Goal: Task Accomplishment & Management: Use online tool/utility

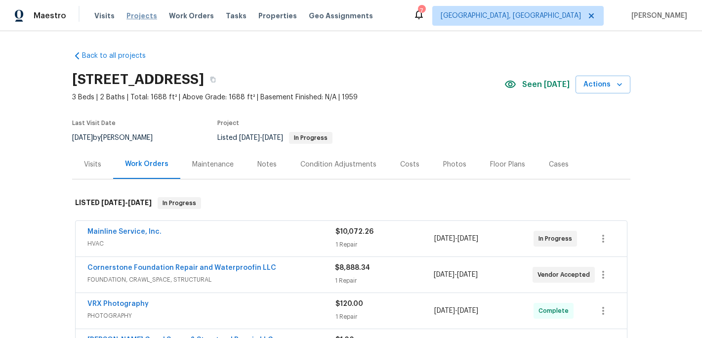
click at [137, 18] on span "Projects" at bounding box center [142, 16] width 31 height 10
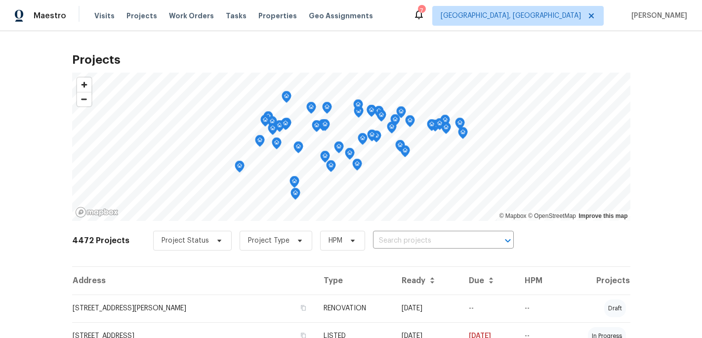
click at [376, 238] on input "text" at bounding box center [429, 240] width 113 height 15
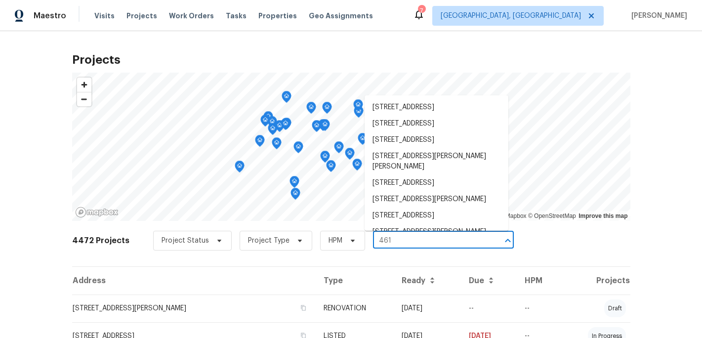
type input "4616"
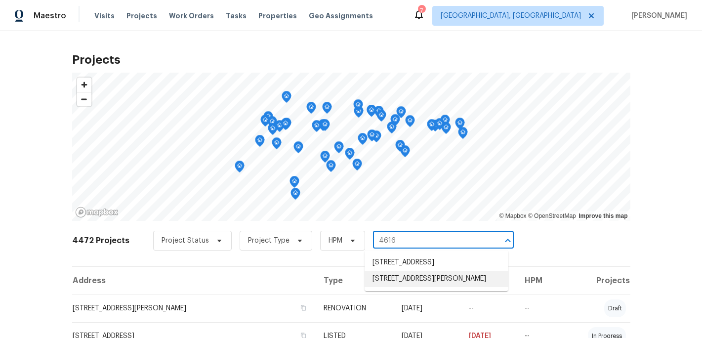
click at [410, 287] on li "4616 Lawndale Dr Unit E, Greensboro, NC 27455" at bounding box center [437, 279] width 144 height 16
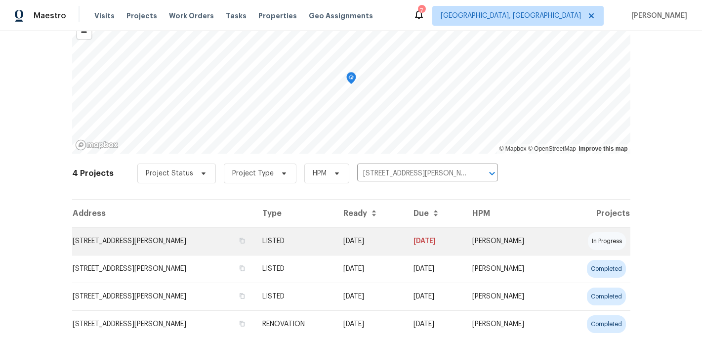
scroll to position [99, 0]
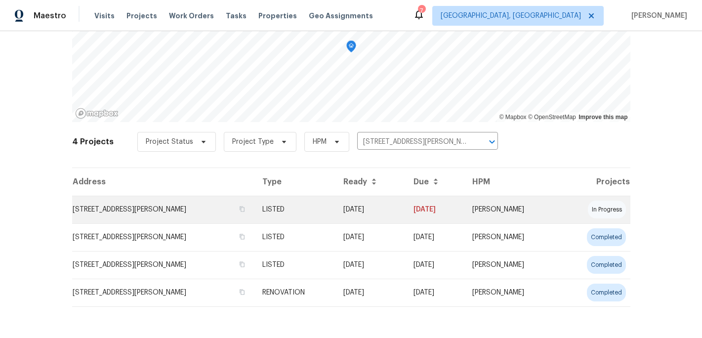
click at [181, 214] on td "4616 Lawndale Dr Unit E, Greensboro, NC 27455" at bounding box center [163, 210] width 182 height 28
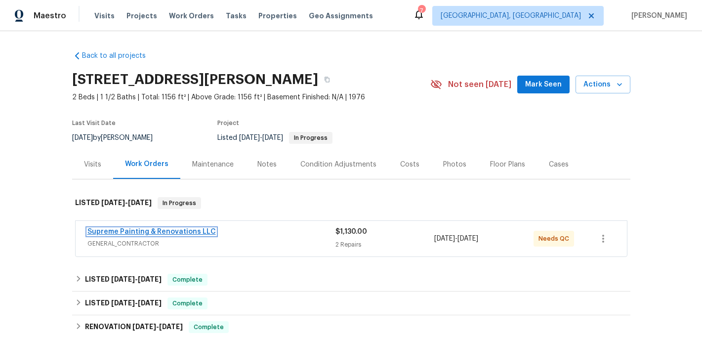
click at [166, 234] on link "Supreme Painting & Renovations LLC" at bounding box center [151, 231] width 128 height 7
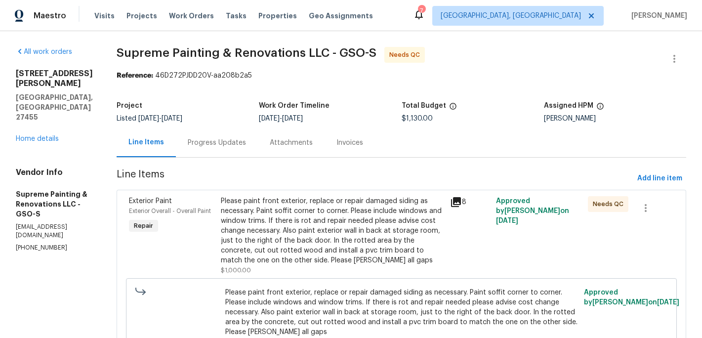
click at [340, 218] on div "Please paint front exterior, replace or repair damaged siding as necessary. Pai…" at bounding box center [333, 230] width 224 height 69
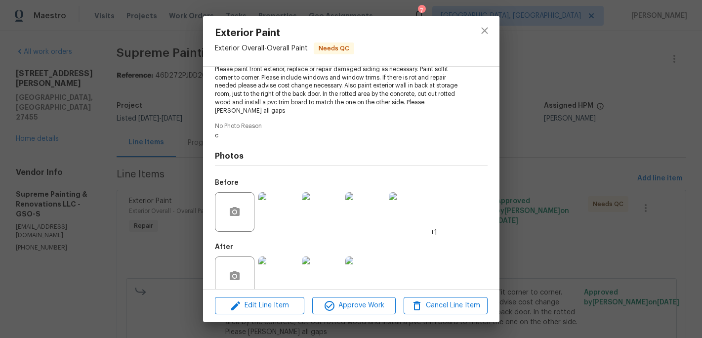
scroll to position [119, 0]
click at [278, 262] on img at bounding box center [278, 275] width 40 height 40
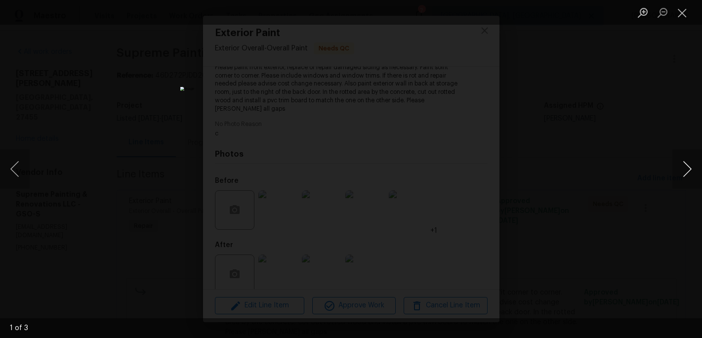
click at [684, 169] on button "Next image" at bounding box center [688, 169] width 30 height 40
click at [682, 10] on button "Close lightbox" at bounding box center [683, 12] width 20 height 17
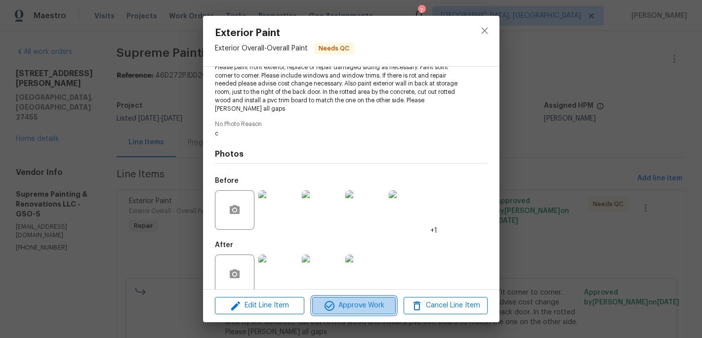
click at [357, 310] on span "Approve Work" at bounding box center [354, 305] width 78 height 12
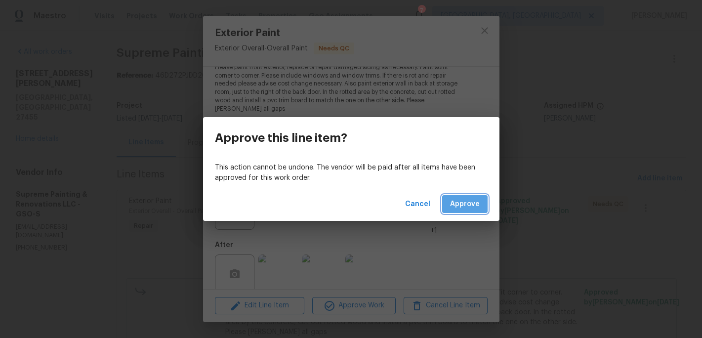
click at [469, 207] on span "Approve" at bounding box center [465, 204] width 30 height 12
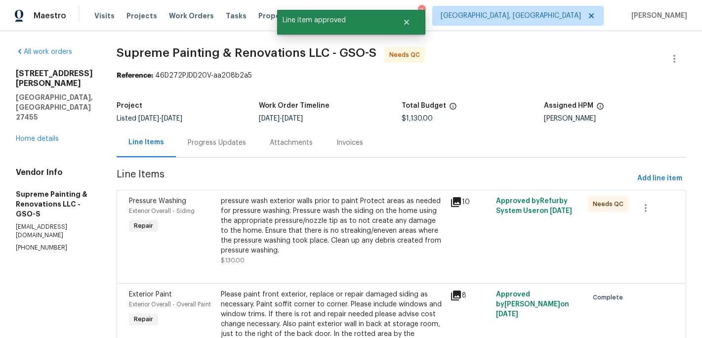
click at [367, 236] on div "pressure wash exterior walls prior to paint Protect areas as needed for pressur…" at bounding box center [333, 225] width 224 height 59
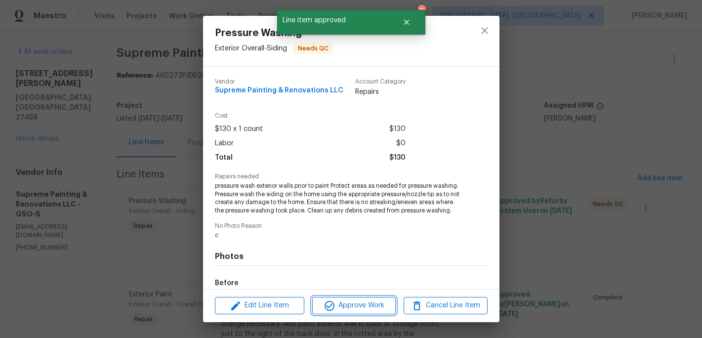
click at [354, 301] on span "Approve Work" at bounding box center [354, 305] width 78 height 12
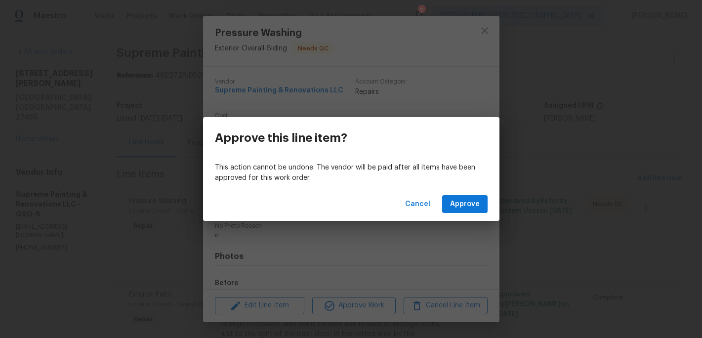
click at [408, 214] on div "Cancel Approve" at bounding box center [351, 204] width 297 height 34
click at [362, 253] on div "Approve this line item? This action cannot be undone. The vendor will be paid a…" at bounding box center [351, 169] width 702 height 338
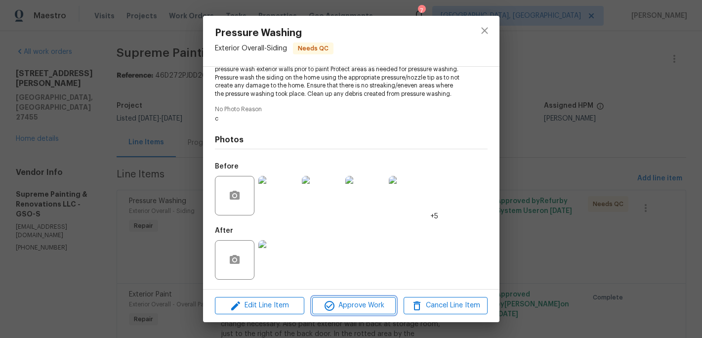
scroll to position [125, 0]
click at [274, 265] on img at bounding box center [278, 260] width 40 height 40
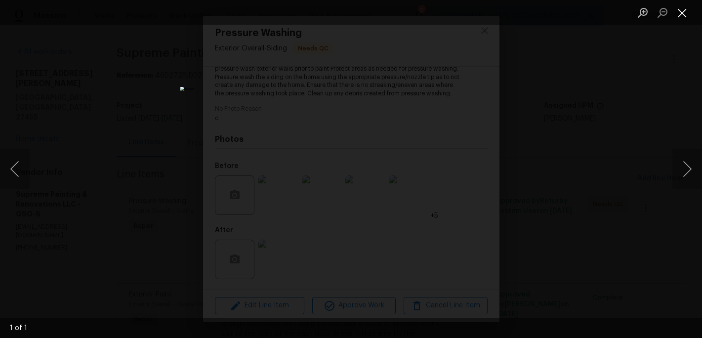
click at [682, 12] on button "Close lightbox" at bounding box center [683, 12] width 20 height 17
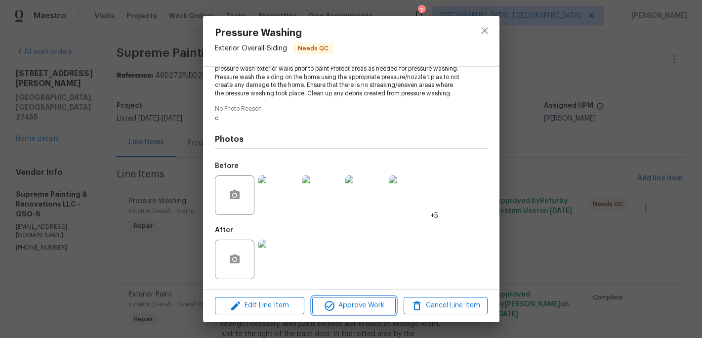
click at [377, 307] on span "Approve Work" at bounding box center [354, 305] width 78 height 12
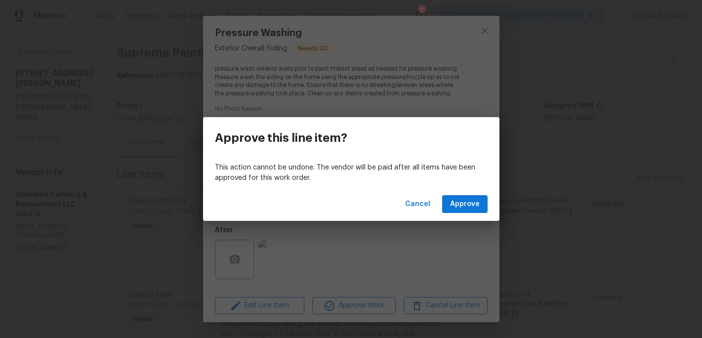
click at [480, 192] on div "Cancel Approve" at bounding box center [351, 204] width 297 height 34
click at [472, 205] on span "Approve" at bounding box center [465, 204] width 30 height 12
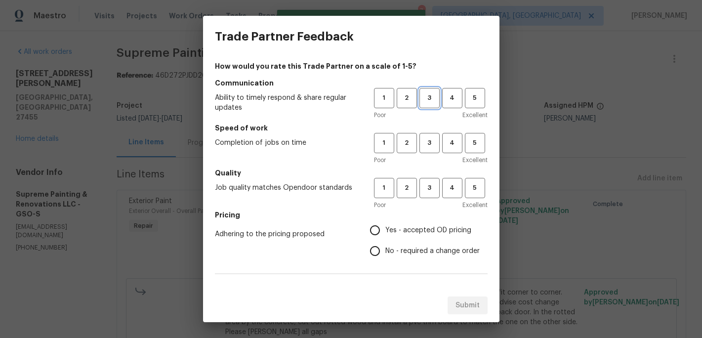
click at [431, 100] on span "3" at bounding box center [430, 97] width 18 height 11
click at [431, 140] on span "3" at bounding box center [430, 142] width 18 height 11
click at [431, 177] on h5 "Quality" at bounding box center [351, 173] width 273 height 10
click at [429, 187] on span "3" at bounding box center [430, 187] width 18 height 11
click at [378, 230] on input "Yes - accepted OD pricing" at bounding box center [375, 230] width 21 height 21
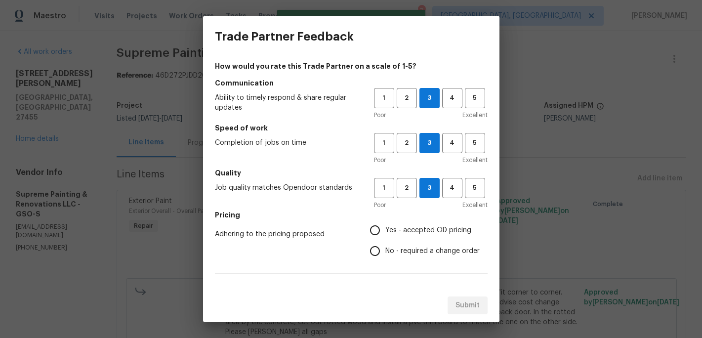
radio input "true"
click at [369, 283] on div "How would you rate this Trade Partner on a scale of 1-5? Communication Ability …" at bounding box center [351, 254] width 273 height 387
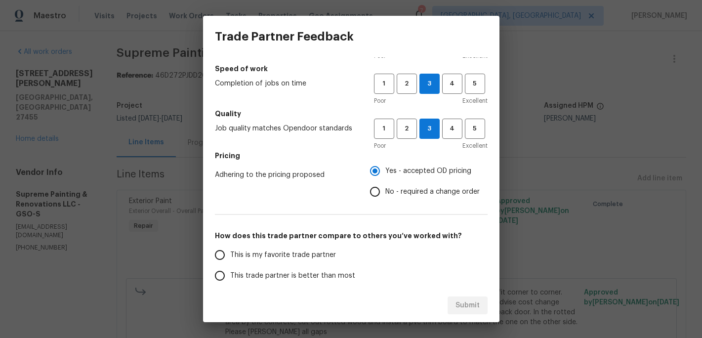
scroll to position [115, 0]
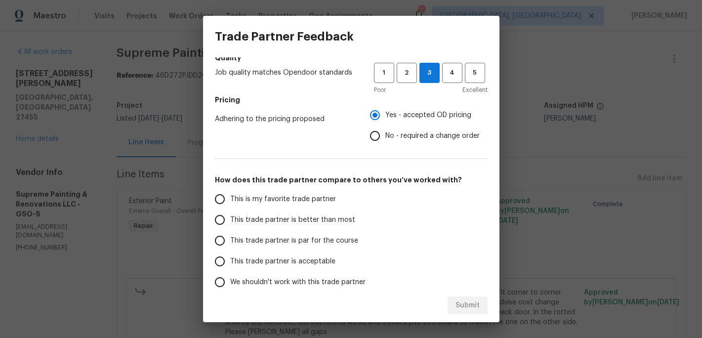
click at [264, 199] on span "This is my favorite trade partner" at bounding box center [283, 199] width 106 height 10
click at [230, 199] on input "This is my favorite trade partner" at bounding box center [220, 199] width 21 height 21
click at [470, 306] on span "Submit" at bounding box center [468, 305] width 24 height 12
radio input "true"
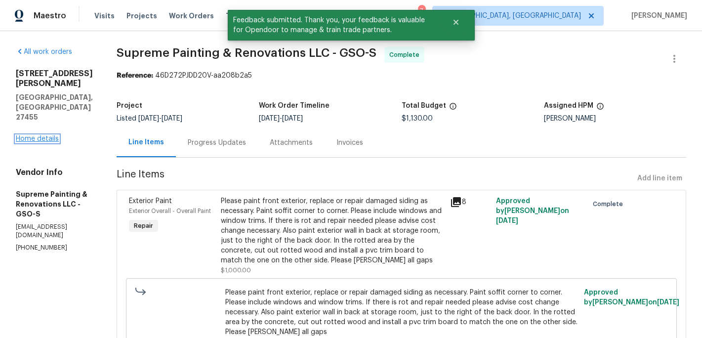
click at [55, 135] on link "Home details" at bounding box center [37, 138] width 43 height 7
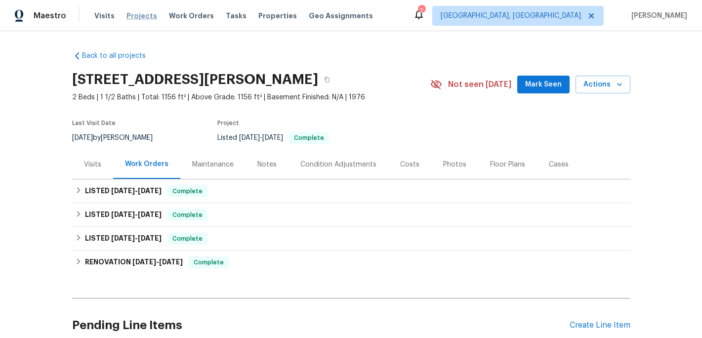
click at [138, 17] on span "Projects" at bounding box center [142, 16] width 31 height 10
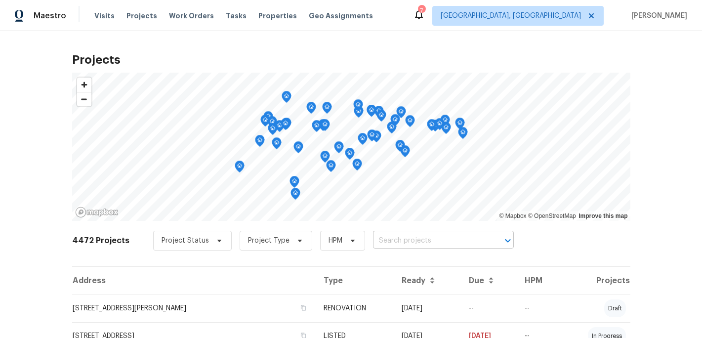
click at [380, 237] on input "text" at bounding box center [429, 240] width 113 height 15
type input "330 Mac"
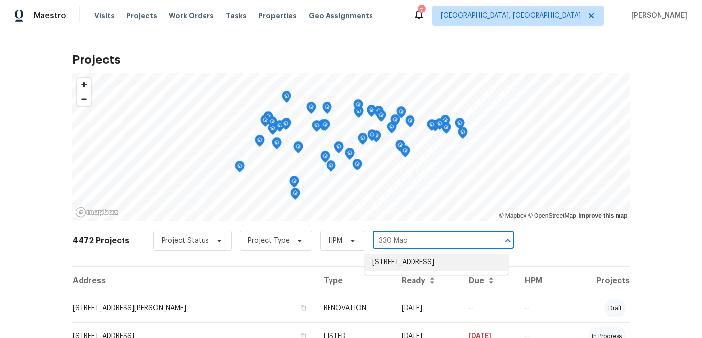
click at [408, 270] on li "330 MacAllan Dr, Burlington, NC 27215" at bounding box center [437, 263] width 144 height 16
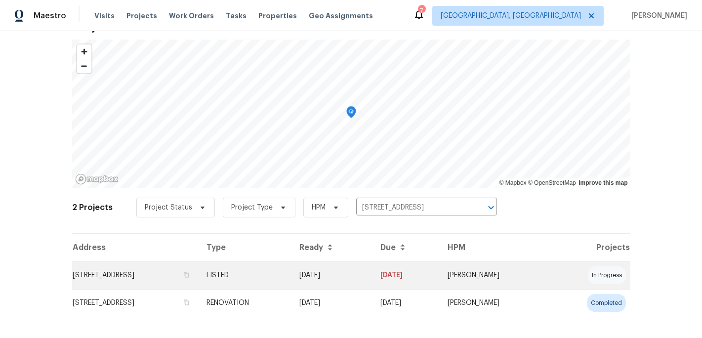
scroll to position [43, 0]
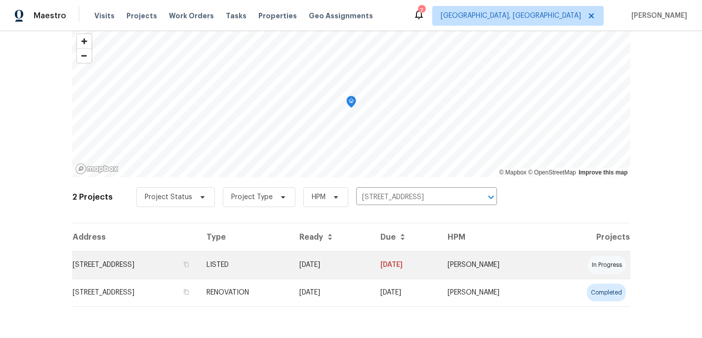
click at [170, 268] on td "330 MacAllan Dr, Burlington, NC 27215" at bounding box center [135, 265] width 127 height 28
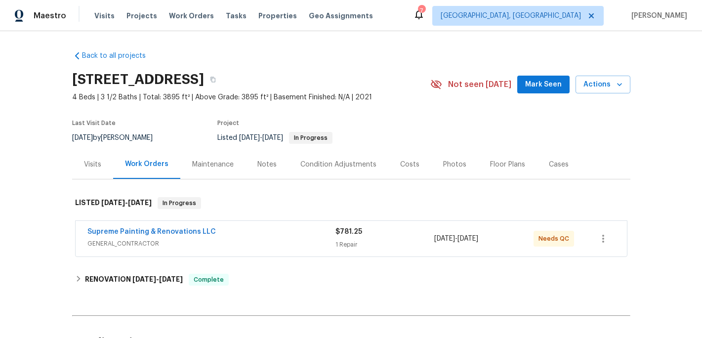
click at [174, 236] on span "Supreme Painting & Renovations LLC" at bounding box center [151, 232] width 128 height 10
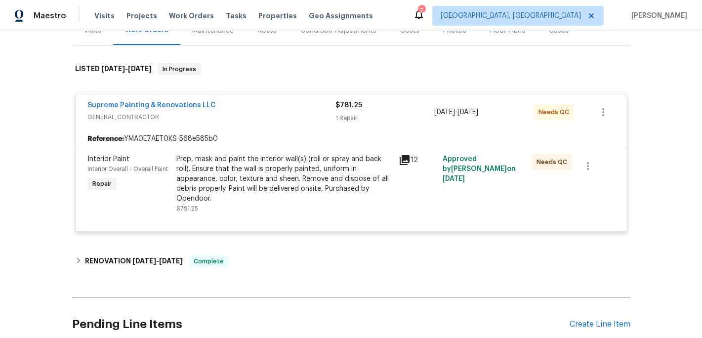
scroll to position [206, 0]
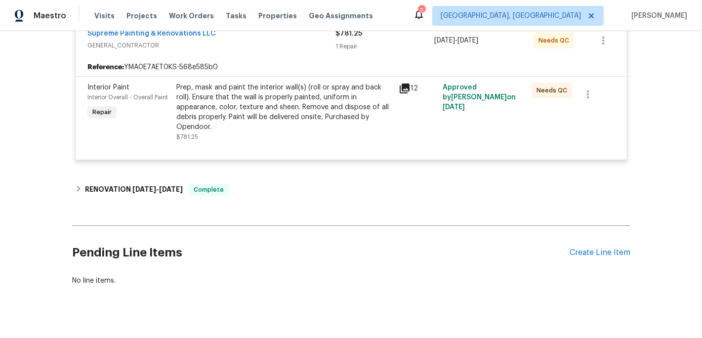
click at [261, 108] on div "Prep, mask and paint the interior wall(s) (roll or spray and back roll). Ensure…" at bounding box center [284, 107] width 216 height 49
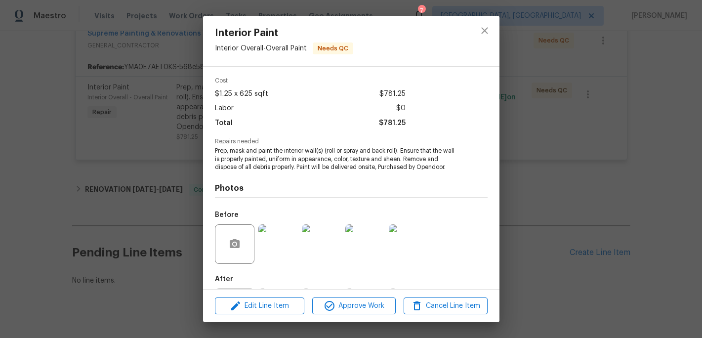
scroll to position [84, 0]
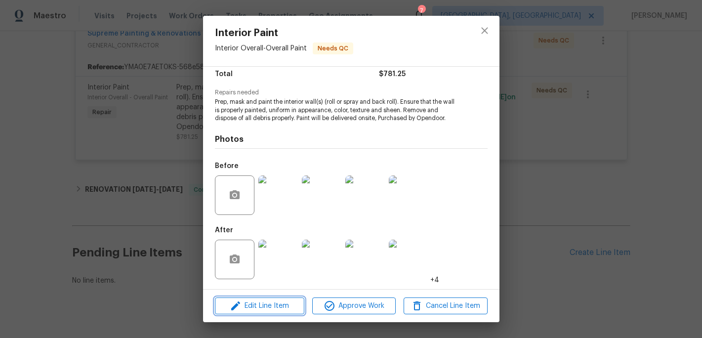
click at [276, 308] on span "Edit Line Item" at bounding box center [260, 306] width 84 height 12
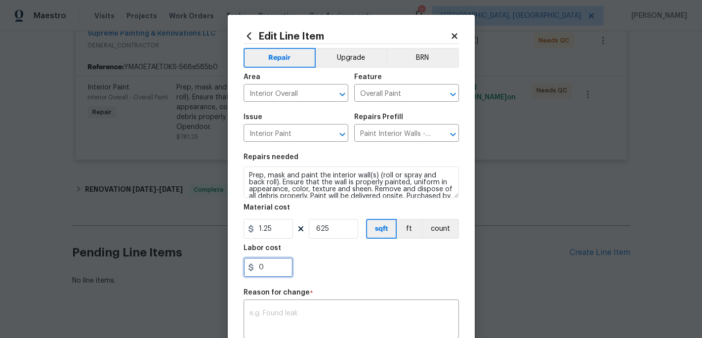
click at [272, 266] on input "0" at bounding box center [268, 267] width 49 height 20
type input "75"
click at [261, 319] on textarea at bounding box center [352, 320] width 204 height 21
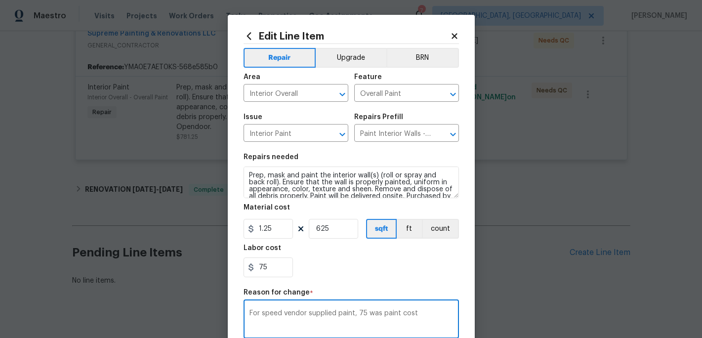
type textarea "For speed vendor supplied paint, 75 was paint cost"
click at [357, 275] on div "75" at bounding box center [351, 267] width 215 height 20
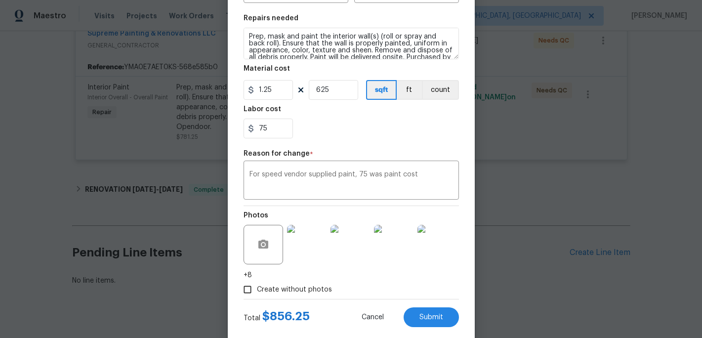
scroll to position [159, 0]
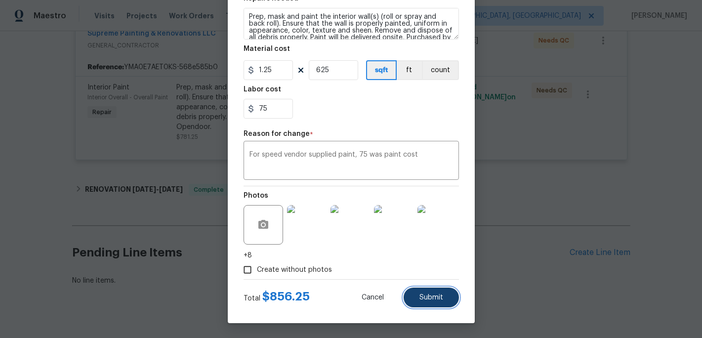
click at [422, 296] on span "Submit" at bounding box center [432, 297] width 24 height 7
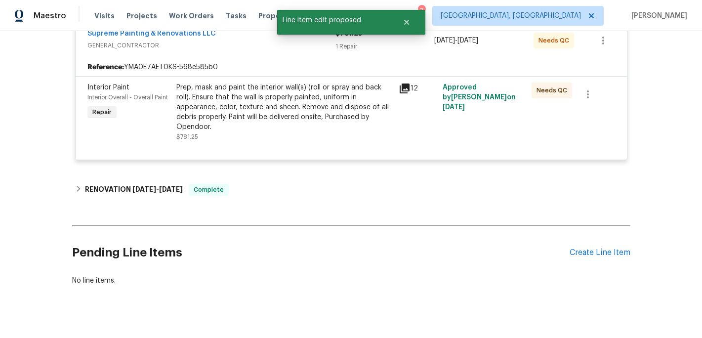
scroll to position [0, 0]
click at [290, 110] on div "Prep, mask and paint the interior wall(s) (roll or spray and back roll). Ensure…" at bounding box center [284, 107] width 216 height 49
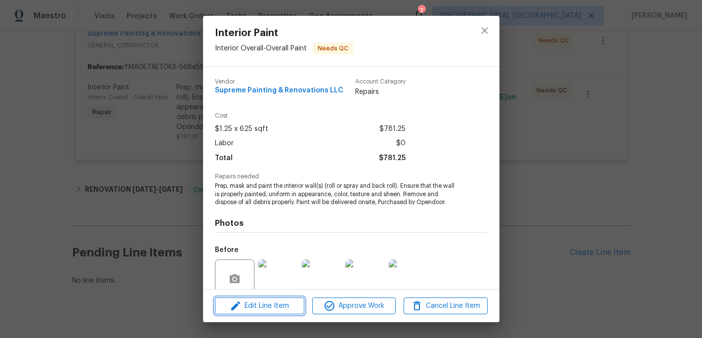
click at [279, 309] on span "Edit Line Item" at bounding box center [260, 306] width 84 height 12
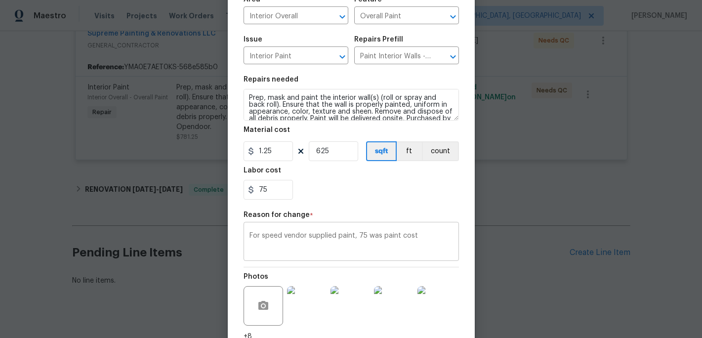
scroll to position [159, 0]
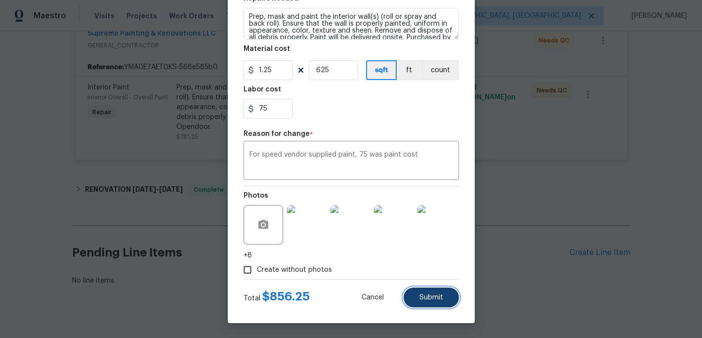
click at [434, 295] on span "Submit" at bounding box center [432, 297] width 24 height 7
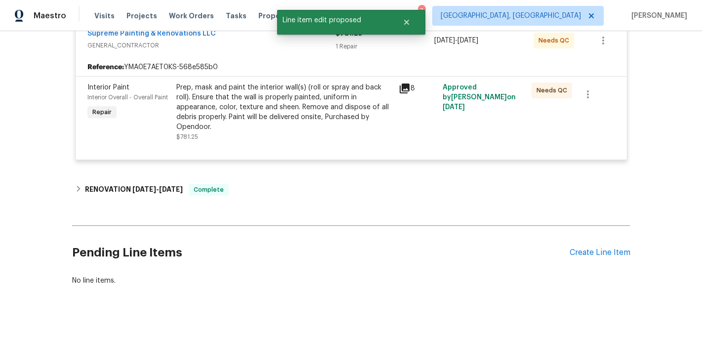
scroll to position [0, 0]
click at [265, 109] on div "Prep, mask and paint the interior wall(s) (roll or spray and back roll). Ensure…" at bounding box center [284, 107] width 216 height 49
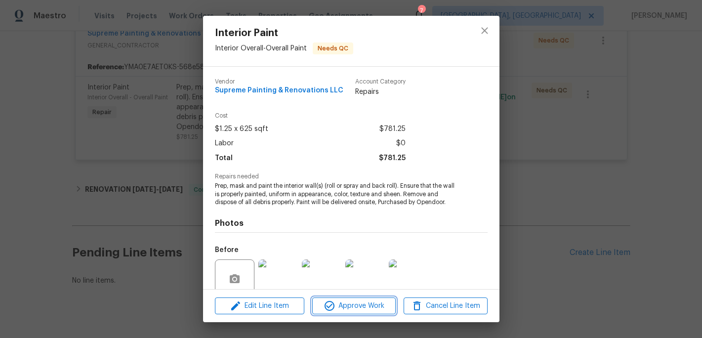
click at [352, 306] on span "Approve Work" at bounding box center [354, 306] width 78 height 12
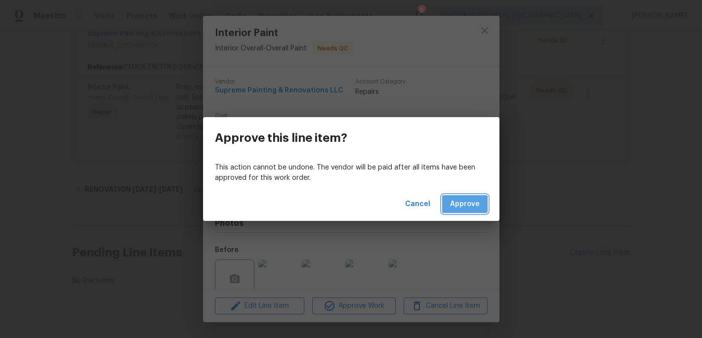
click at [461, 206] on span "Approve" at bounding box center [465, 204] width 30 height 12
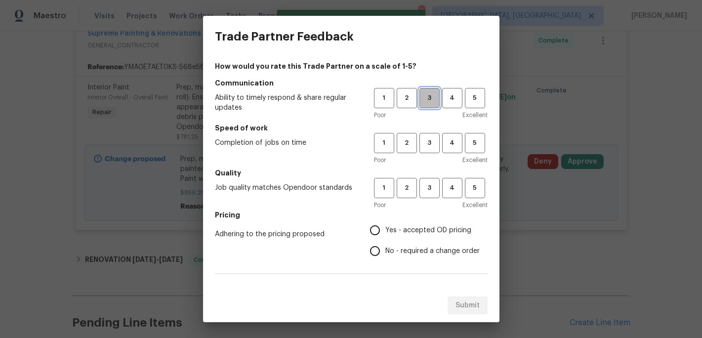
click at [430, 97] on span "3" at bounding box center [430, 97] width 18 height 11
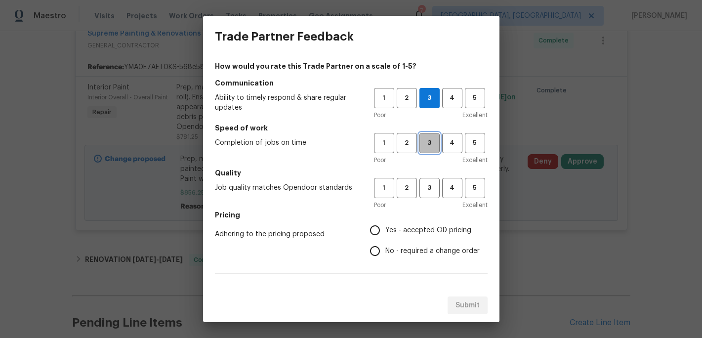
click at [431, 143] on span "3" at bounding box center [430, 142] width 18 height 11
click at [431, 179] on button "3" at bounding box center [430, 188] width 20 height 20
click at [381, 231] on input "Yes - accepted OD pricing" at bounding box center [375, 230] width 21 height 21
radio input "true"
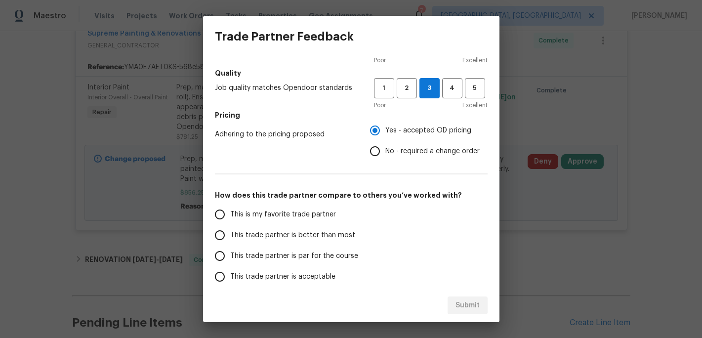
scroll to position [112, 0]
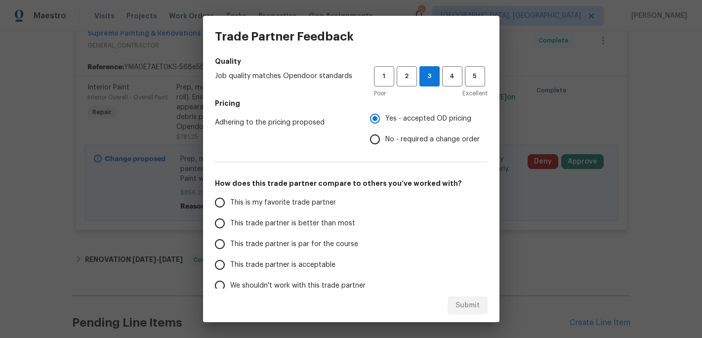
click at [320, 230] on label "This trade partner is better than most" at bounding box center [288, 223] width 156 height 21
click at [230, 230] on input "This trade partner is better than most" at bounding box center [220, 223] width 21 height 21
click at [449, 297] on button "Submit" at bounding box center [468, 306] width 40 height 18
radio input "true"
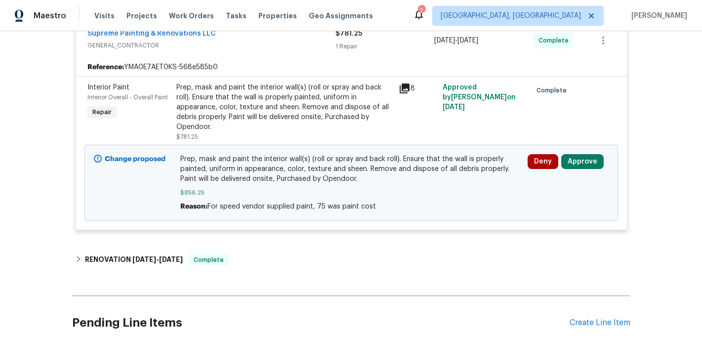
radio input "false"
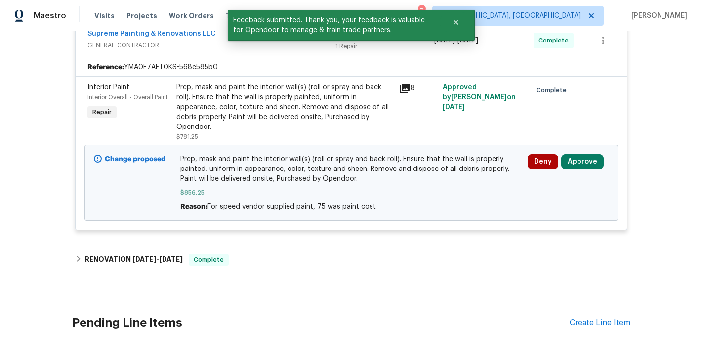
click at [283, 119] on div "Prep, mask and paint the interior wall(s) (roll or spray and back roll). Ensure…" at bounding box center [284, 107] width 216 height 49
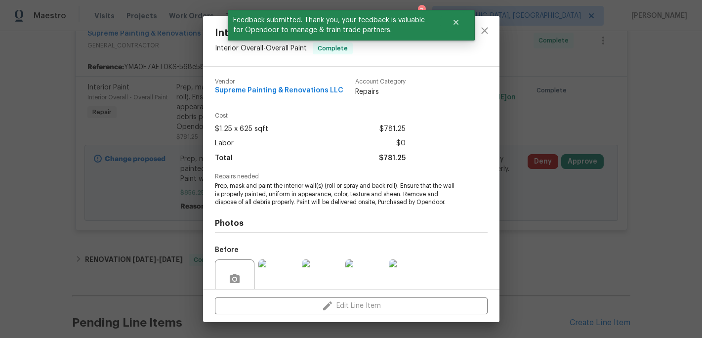
scroll to position [84, 0]
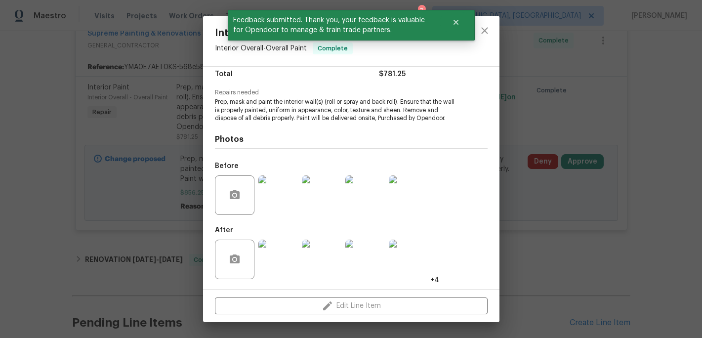
click at [288, 246] on img at bounding box center [278, 260] width 40 height 40
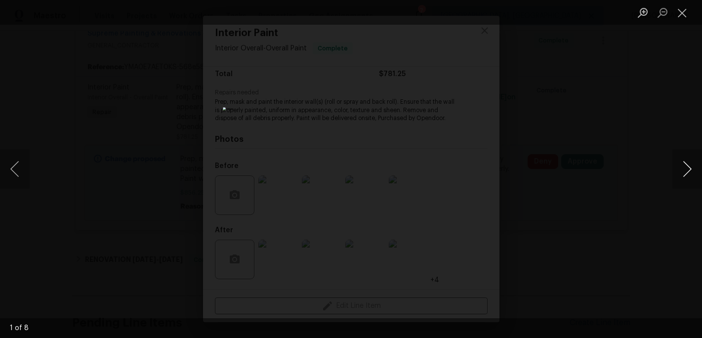
click at [685, 171] on button "Next image" at bounding box center [688, 169] width 30 height 40
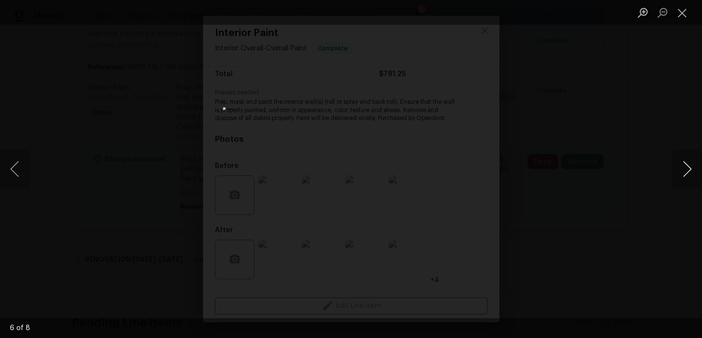
click at [685, 171] on button "Next image" at bounding box center [688, 169] width 30 height 40
click at [683, 18] on button "Close lightbox" at bounding box center [683, 12] width 20 height 17
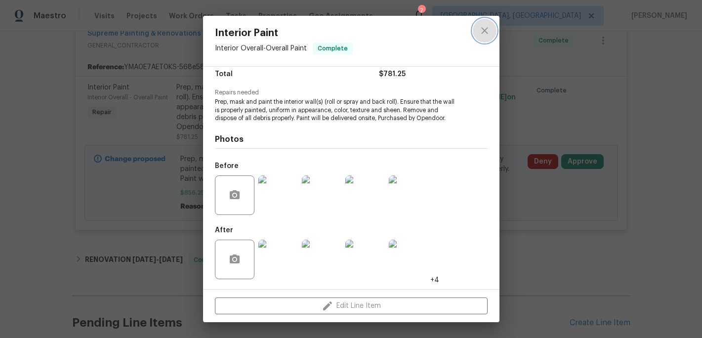
click at [488, 26] on icon "close" at bounding box center [485, 31] width 12 height 12
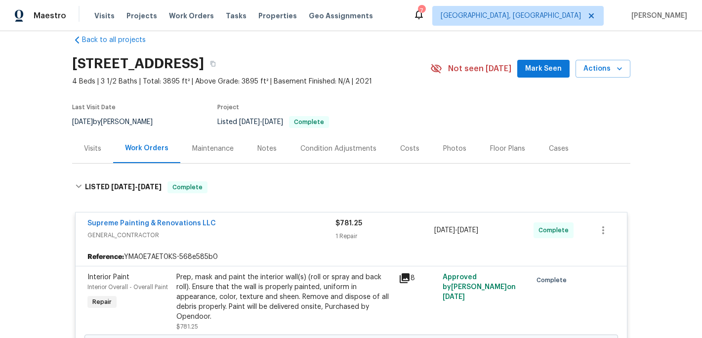
scroll to position [0, 0]
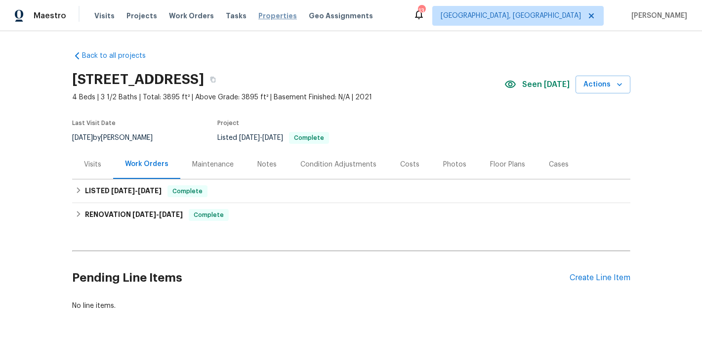
click at [258, 11] on span "Properties" at bounding box center [277, 16] width 39 height 10
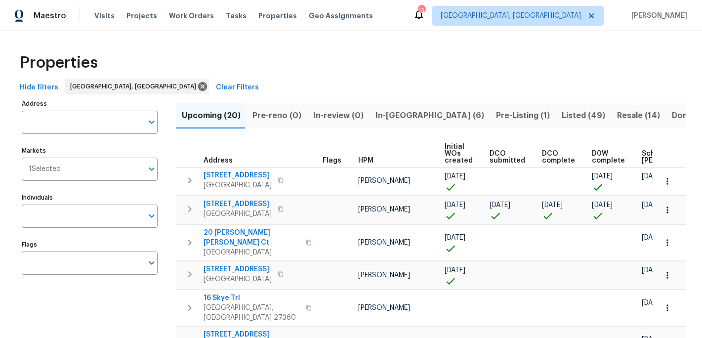
click at [386, 121] on span "In-reno (6)" at bounding box center [430, 116] width 109 height 14
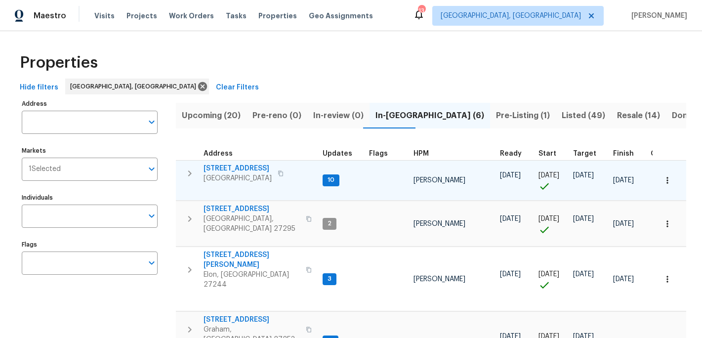
click at [246, 174] on span "[GEOGRAPHIC_DATA]" at bounding box center [238, 178] width 68 height 10
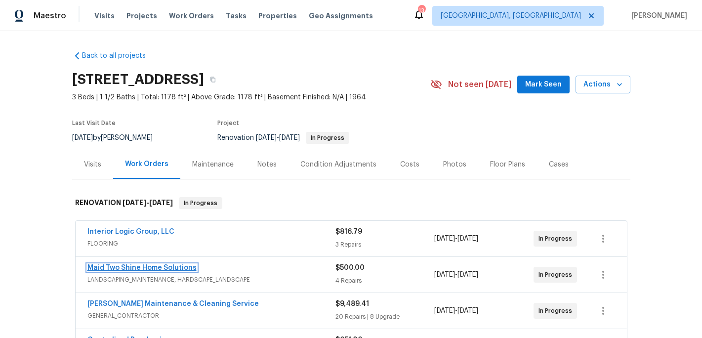
click at [154, 268] on link "Maid Two Shine Home Solutions" at bounding box center [141, 267] width 109 height 7
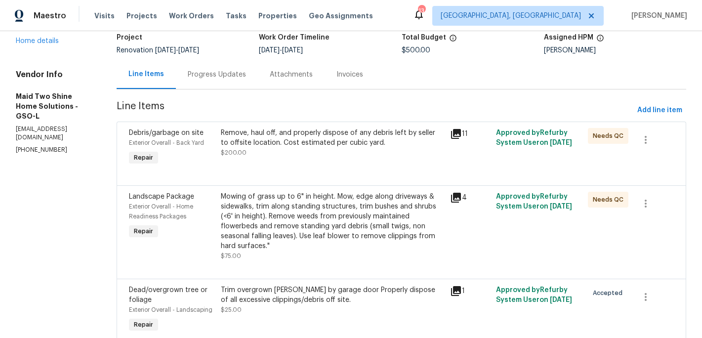
scroll to position [71, 0]
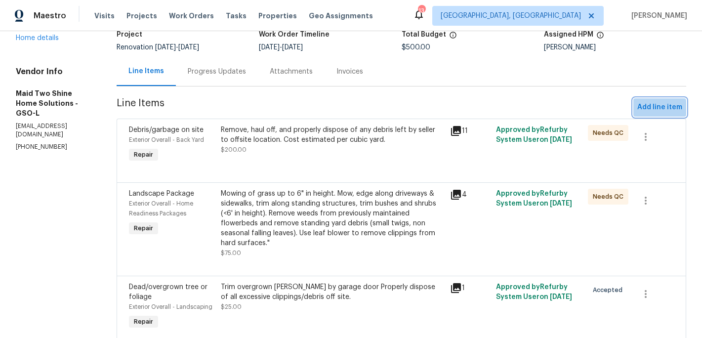
click at [657, 108] on span "Add line item" at bounding box center [660, 107] width 45 height 12
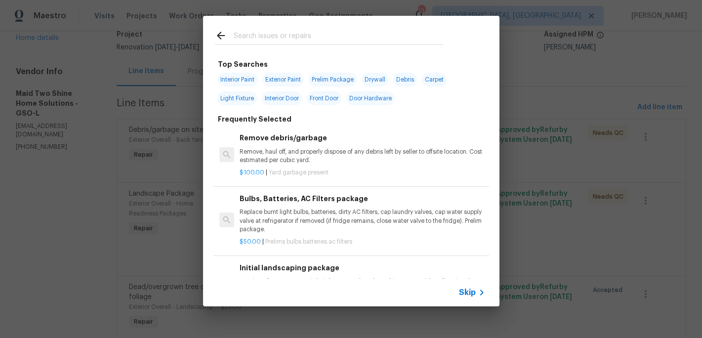
click at [255, 34] on input "text" at bounding box center [339, 37] width 210 height 15
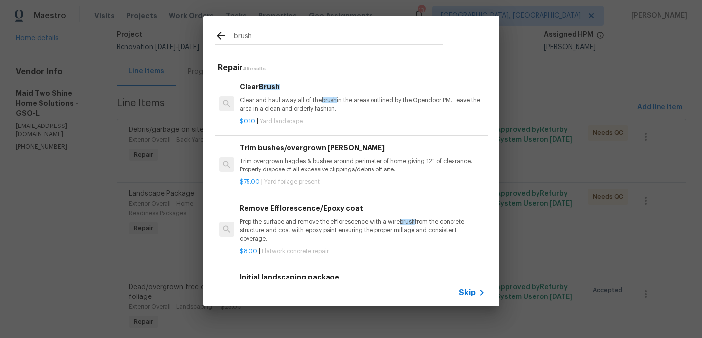
type input "brush"
click at [257, 110] on p "Clear and haul away all of the brush in the areas outlined by the Opendoor PM. …" at bounding box center [362, 104] width 245 height 17
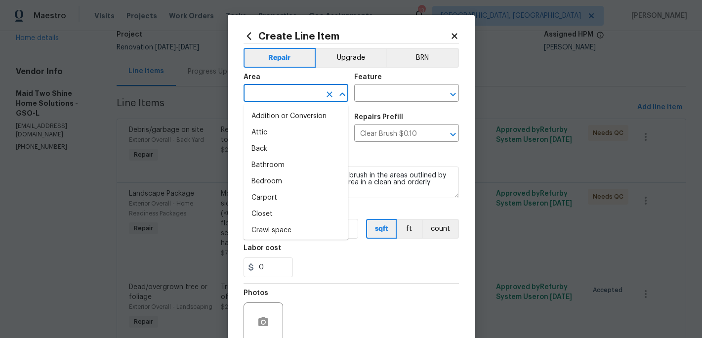
click at [262, 98] on input "text" at bounding box center [282, 93] width 77 height 15
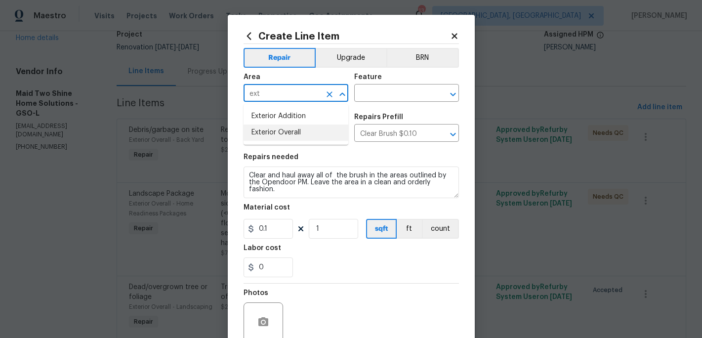
click at [266, 133] on li "Exterior Overall" at bounding box center [296, 133] width 105 height 16
type input "Exterior Overall"
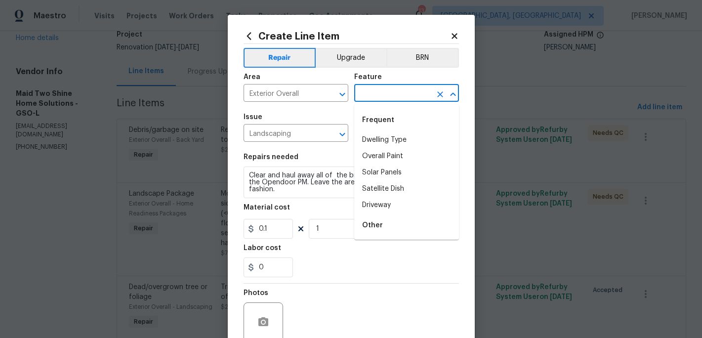
click at [370, 92] on input "text" at bounding box center [392, 93] width 77 height 15
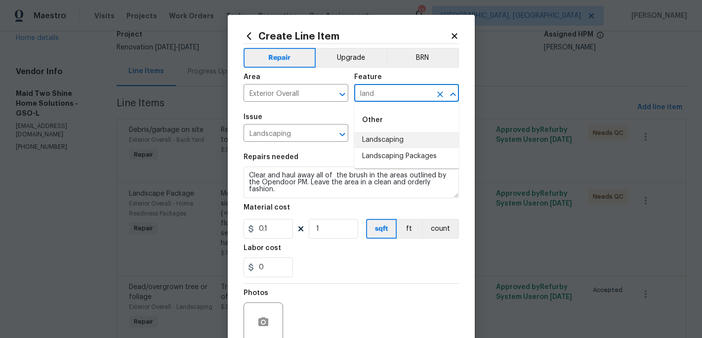
click at [386, 142] on li "Landscaping" at bounding box center [406, 140] width 105 height 16
type input "Landscaping"
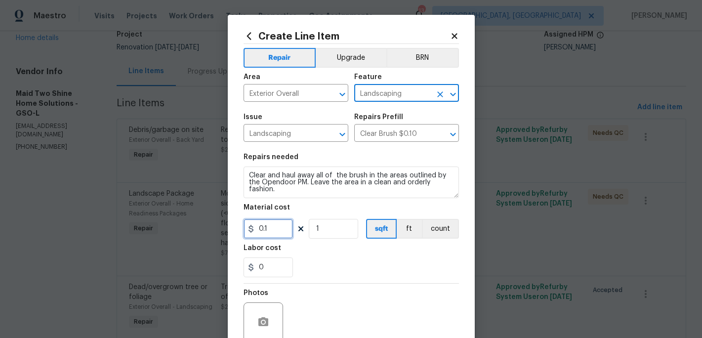
click at [280, 233] on input "0.1" at bounding box center [268, 229] width 49 height 20
type input "50"
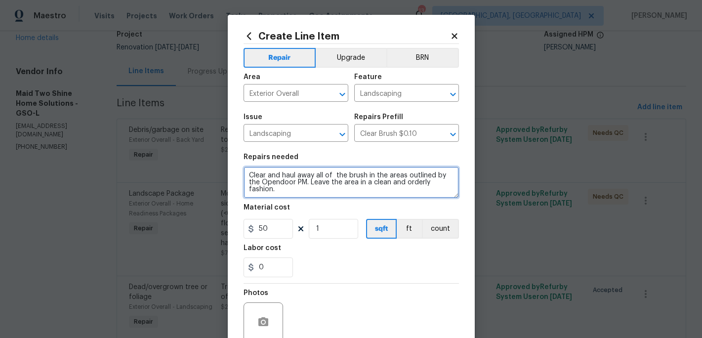
click at [288, 194] on textarea "Clear and haul away all of the brush in the areas outlined by the Opendoor PM. …" at bounding box center [351, 183] width 215 height 32
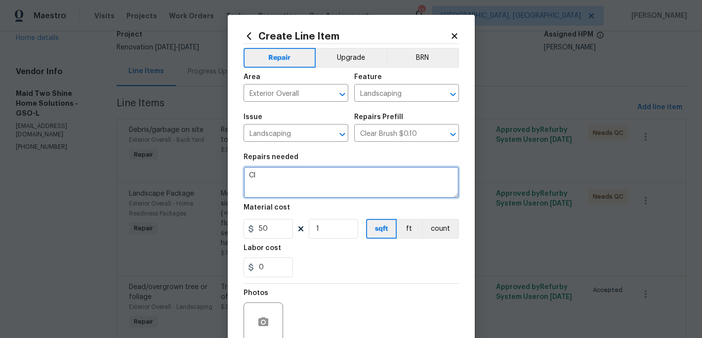
type textarea "C"
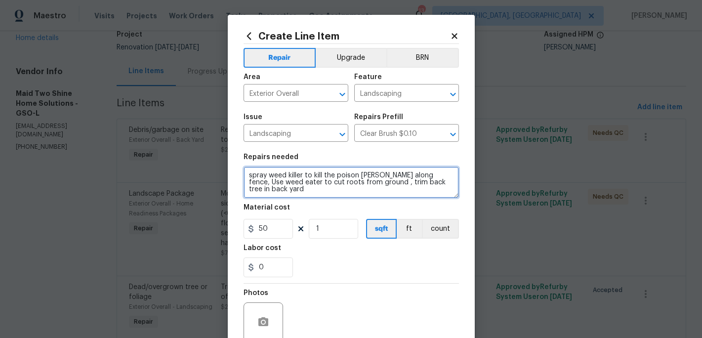
type textarea "spray weed killer to kill the poison [PERSON_NAME] along fence, Use weed eater …"
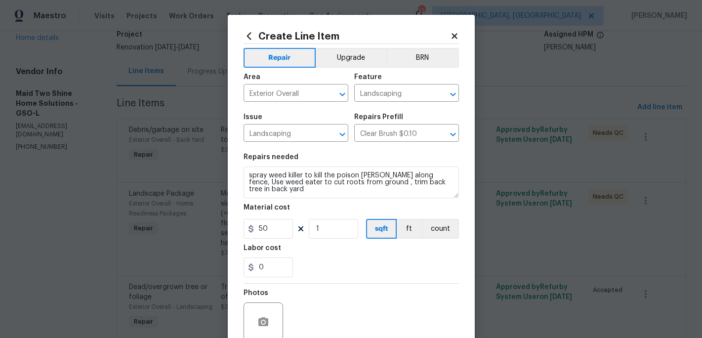
click at [303, 257] on div "Labor cost" at bounding box center [351, 251] width 215 height 13
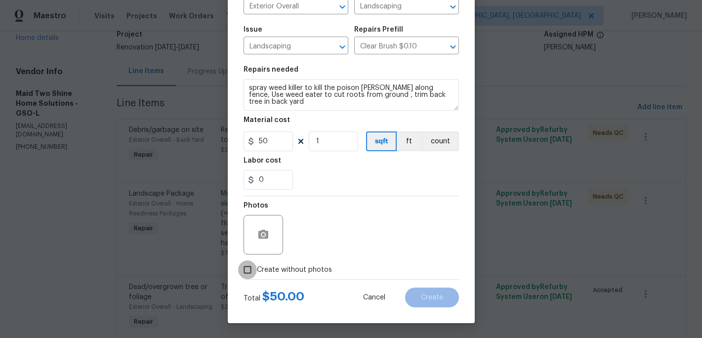
click at [256, 269] on input "Create without photos" at bounding box center [247, 269] width 19 height 19
checkbox input "true"
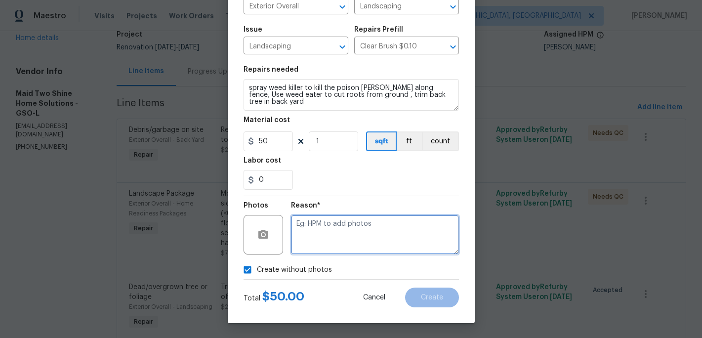
click at [323, 249] on textarea at bounding box center [375, 235] width 168 height 40
type textarea "c"
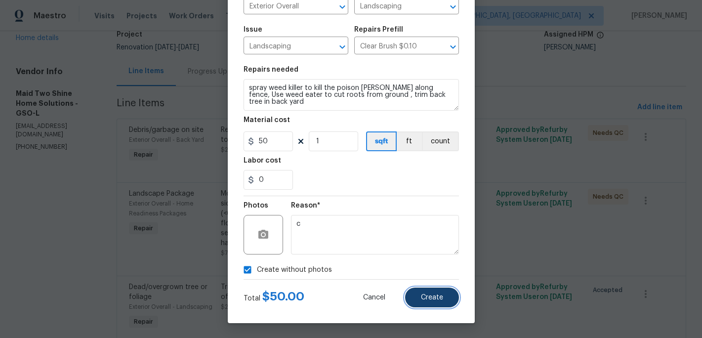
click at [431, 294] on span "Create" at bounding box center [432, 297] width 22 height 7
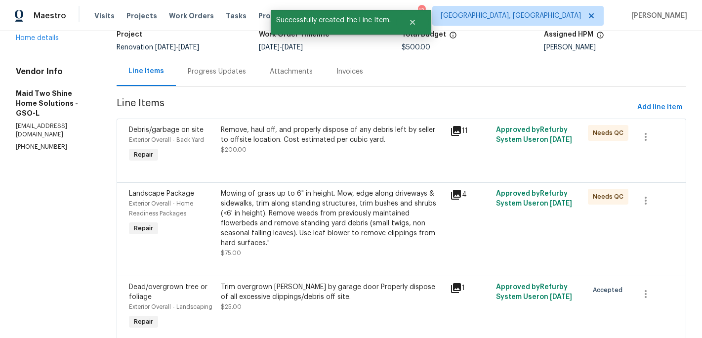
scroll to position [0, 0]
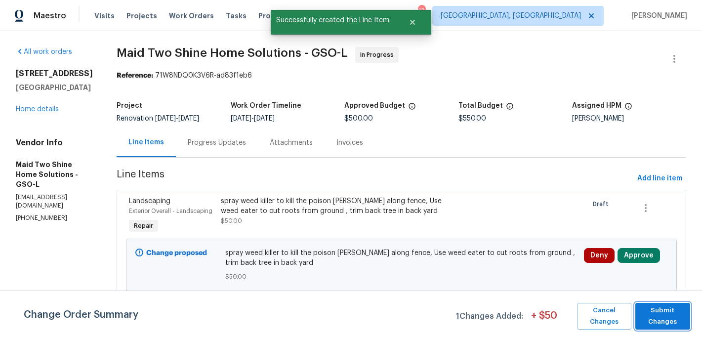
click at [663, 315] on span "Submit Changes" at bounding box center [663, 316] width 45 height 23
